Goal: Task Accomplishment & Management: Complete application form

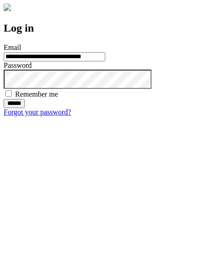
type input "**********"
click at [25, 108] on input "******" at bounding box center [14, 103] width 21 height 9
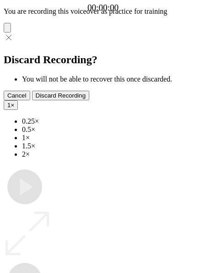
type input "**********"
